Goal: Entertainment & Leisure: Consume media (video, audio)

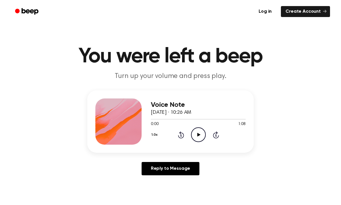
click at [199, 136] on icon "Play Audio" at bounding box center [198, 134] width 15 height 15
click at [197, 135] on icon "Play Audio" at bounding box center [198, 134] width 15 height 15
click at [216, 136] on icon at bounding box center [215, 135] width 1 height 2
click at [214, 136] on icon "Skip 5 seconds" at bounding box center [215, 135] width 6 height 8
click at [214, 138] on icon "Skip 5 seconds" at bounding box center [215, 135] width 6 height 8
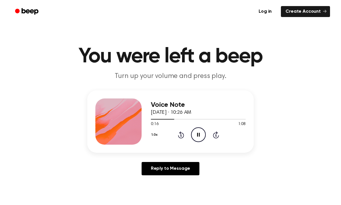
click at [214, 137] on icon "Skip 5 seconds" at bounding box center [215, 135] width 6 height 8
click at [213, 133] on icon "Skip 5 seconds" at bounding box center [215, 135] width 6 height 8
click at [214, 134] on icon at bounding box center [216, 134] width 6 height 7
click at [214, 136] on icon "Skip 5 seconds" at bounding box center [215, 135] width 6 height 8
click at [214, 136] on icon at bounding box center [216, 134] width 6 height 7
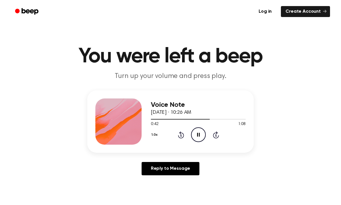
click at [214, 135] on icon "Skip 5 seconds" at bounding box center [215, 135] width 6 height 8
click at [215, 136] on icon "Skip 5 seconds" at bounding box center [215, 135] width 6 height 8
click at [216, 134] on icon at bounding box center [216, 134] width 6 height 7
click at [179, 136] on icon "Rewind 5 seconds" at bounding box center [181, 135] width 6 height 8
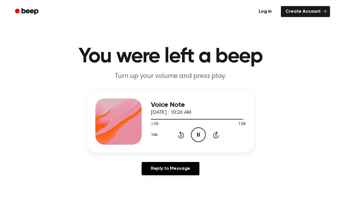
click at [197, 134] on icon "Pause Audio" at bounding box center [198, 134] width 15 height 15
